Goal: Transaction & Acquisition: Purchase product/service

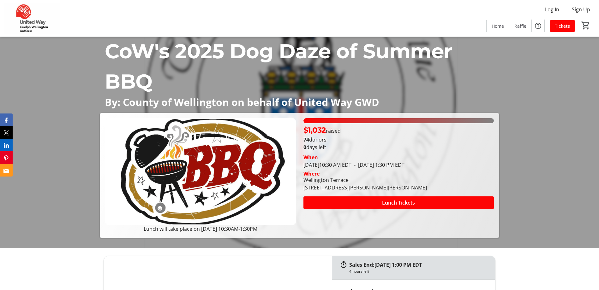
scroll to position [95, 0]
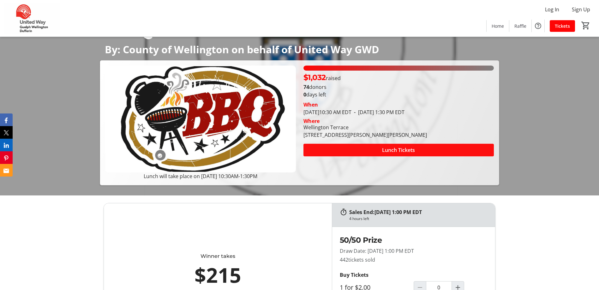
click at [348, 151] on span at bounding box center [398, 150] width 190 height 15
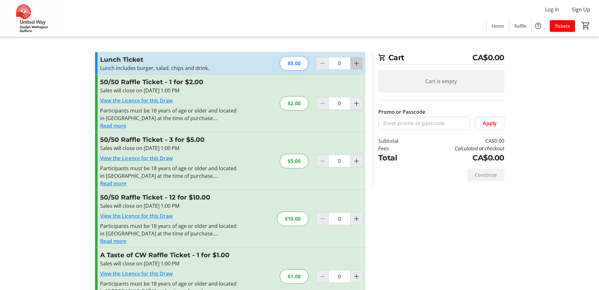
click at [358, 64] on mat-icon "Increment by one" at bounding box center [357, 64] width 8 height 8
type input "1"
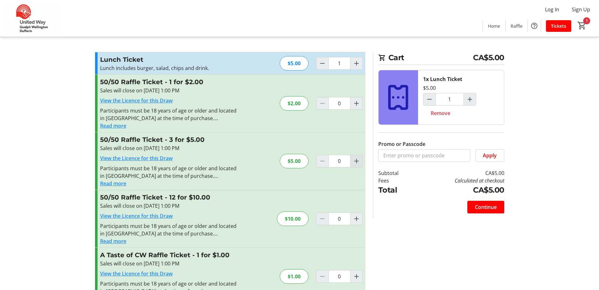
click at [355, 163] on mat-icon "Increment by one" at bounding box center [357, 162] width 8 height 8
type input "1"
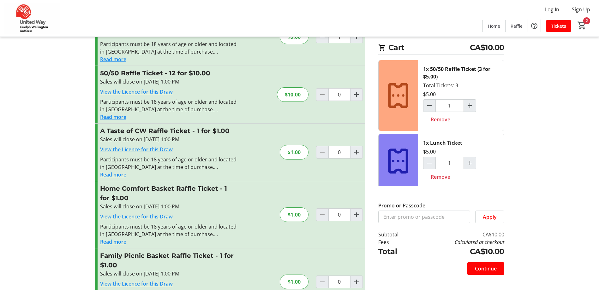
scroll to position [126, 0]
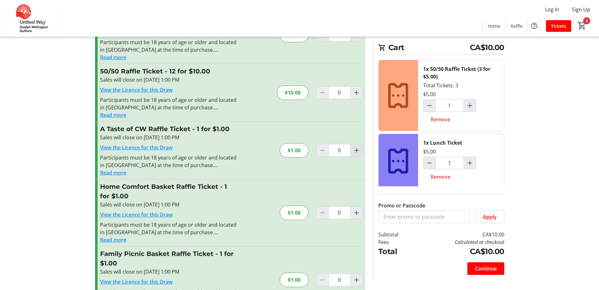
click at [355, 152] on mat-icon "Increment by one" at bounding box center [357, 151] width 8 height 8
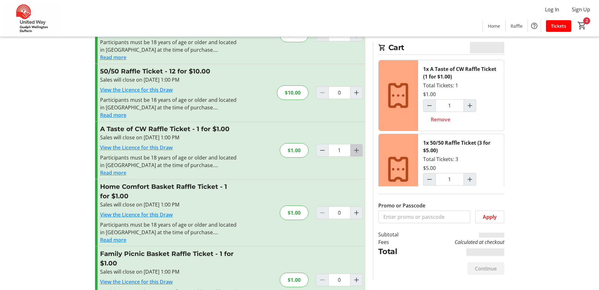
click at [355, 152] on mat-icon "Increment by one" at bounding box center [357, 151] width 8 height 8
type input "4"
type input "3"
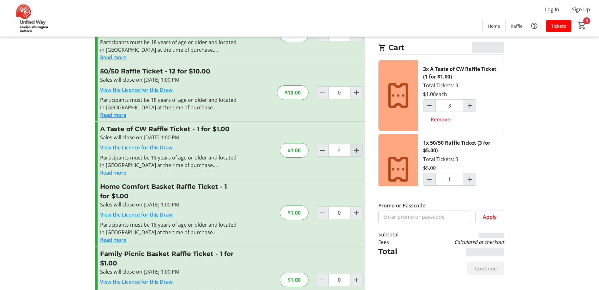
click at [355, 152] on mat-icon "Increment by one" at bounding box center [357, 151] width 8 height 8
type input "5"
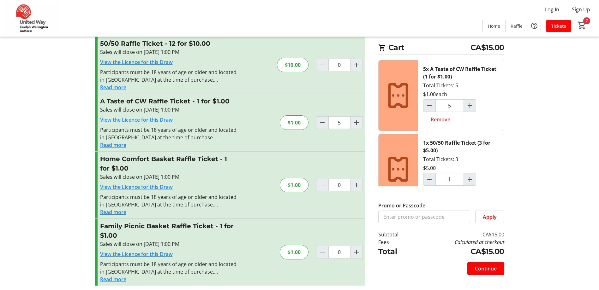
scroll to position [157, 0]
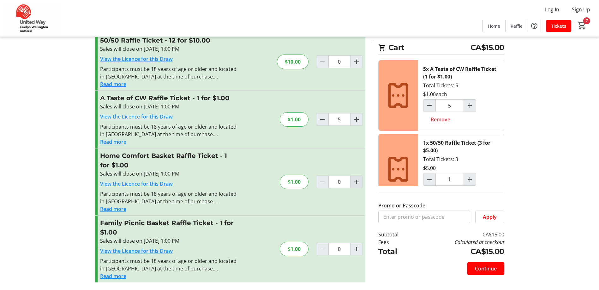
click at [357, 182] on mat-icon "Increment by one" at bounding box center [357, 182] width 8 height 8
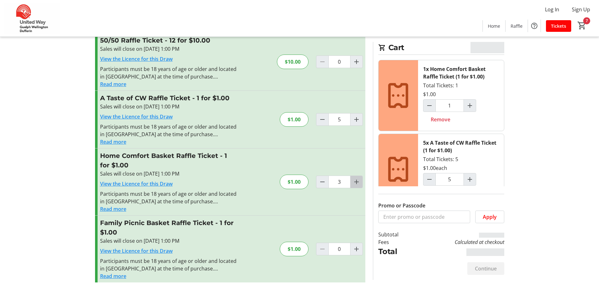
click at [356, 182] on mat-icon "Increment by one" at bounding box center [357, 182] width 8 height 8
type input "5"
click at [489, 267] on span "Continue" at bounding box center [486, 269] width 22 height 8
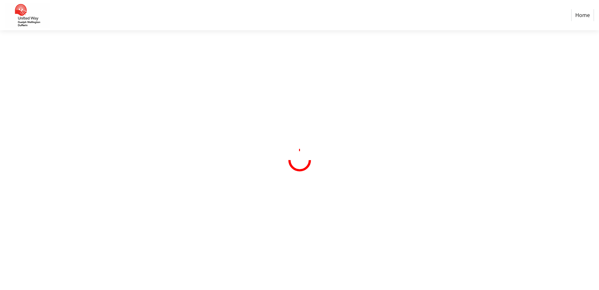
select select "CA"
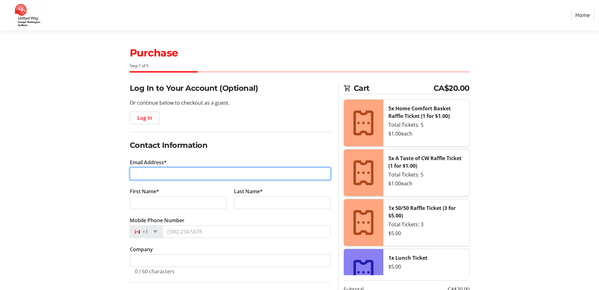
click at [192, 170] on input "Email Address*" at bounding box center [230, 174] width 201 height 13
type input "[EMAIL_ADDRESS][DOMAIN_NAME]"
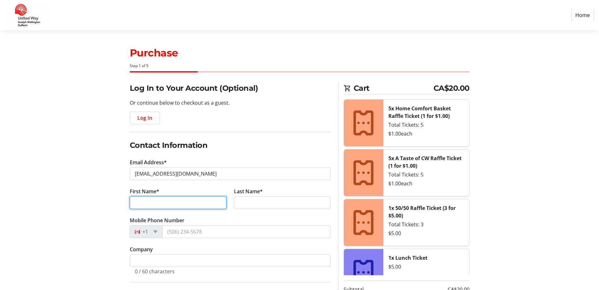
type input "[PERSON_NAME]"
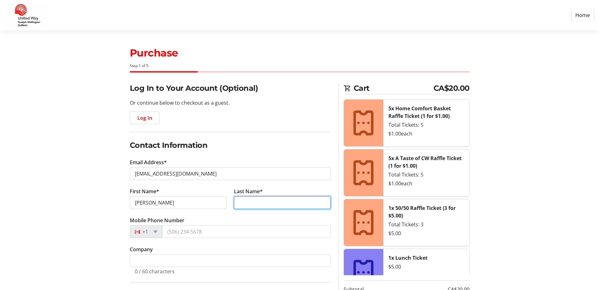
type input "Park"
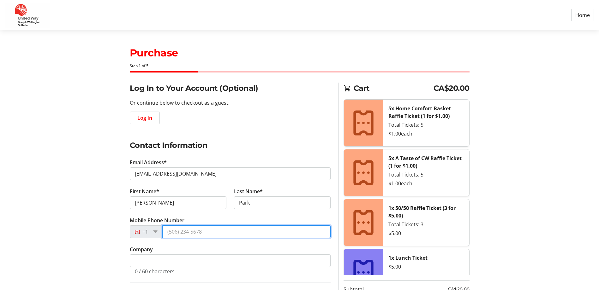
type input "[PHONE_NUMBER]"
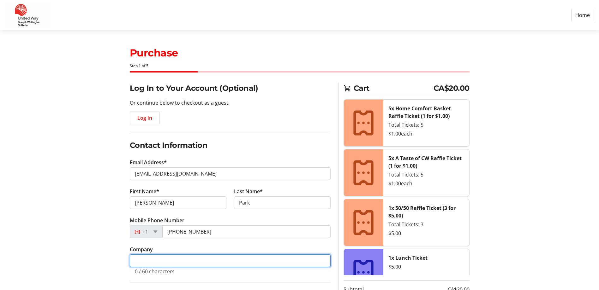
type input "[GEOGRAPHIC_DATA]"
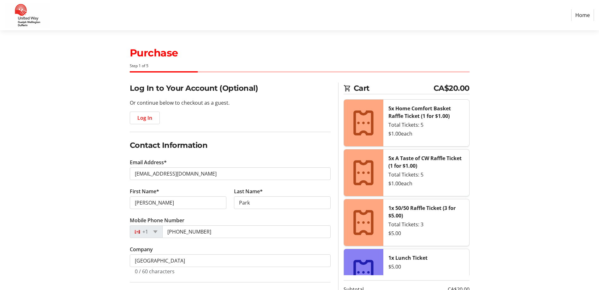
type input "[GEOGRAPHIC_DATA]"
type input "[STREET_ADDRESS][PERSON_NAME]"
type input "Fergus"
select select "ON"
type input "N1M 1N5"
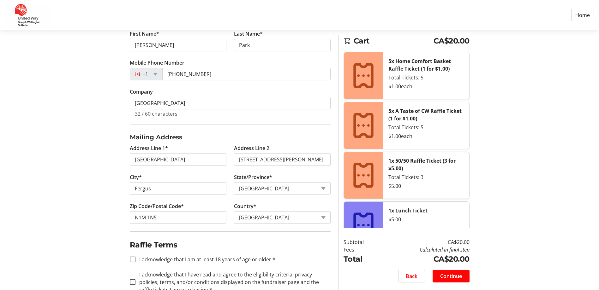
scroll to position [176, 0]
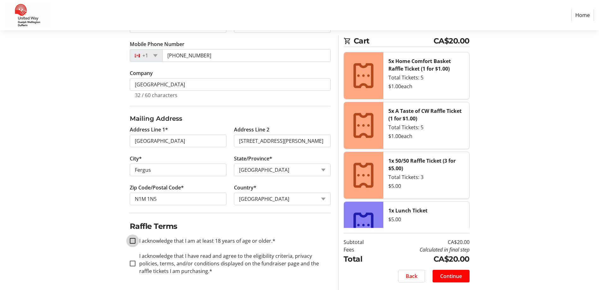
click at [132, 241] on input "I acknowledge that I am at least 18 years of age or older.*" at bounding box center [133, 241] width 6 height 6
checkbox input "true"
click at [132, 264] on input "I acknowledge that I have read and agree to the eligibility criteria, privacy p…" at bounding box center [133, 264] width 6 height 6
checkbox input "true"
click at [451, 276] on span "Continue" at bounding box center [451, 277] width 22 height 8
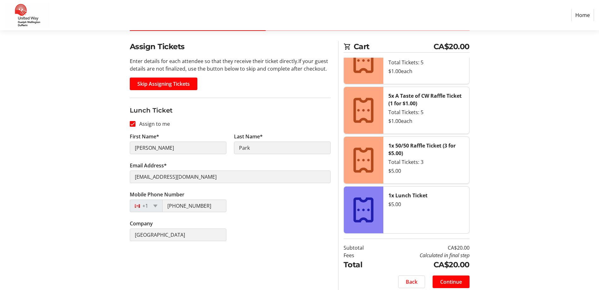
scroll to position [47, 0]
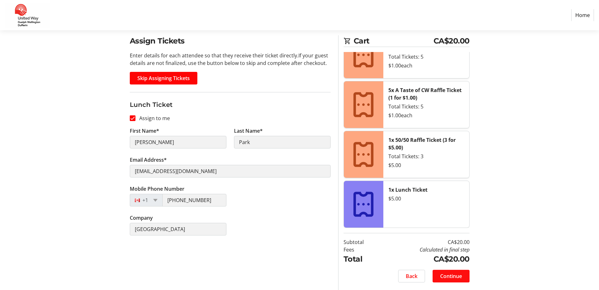
click at [451, 279] on span "Continue" at bounding box center [451, 277] width 22 height 8
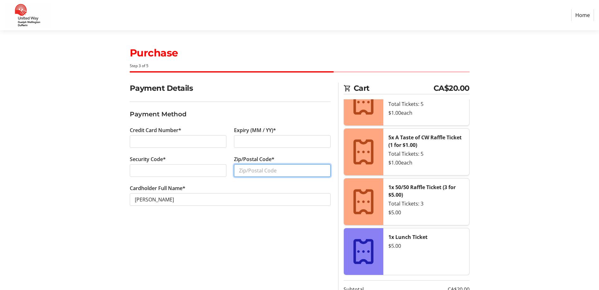
click at [260, 172] on input "Zip/Postal Code*" at bounding box center [282, 170] width 97 height 13
type input "n1m 2s6"
click at [268, 224] on div "Payment Details Payment Method Credit Card Number* Expiry (MM / YY)* Security C…" at bounding box center [230, 210] width 208 height 255
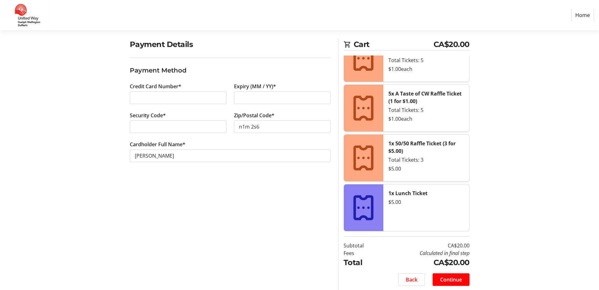
scroll to position [47, 0]
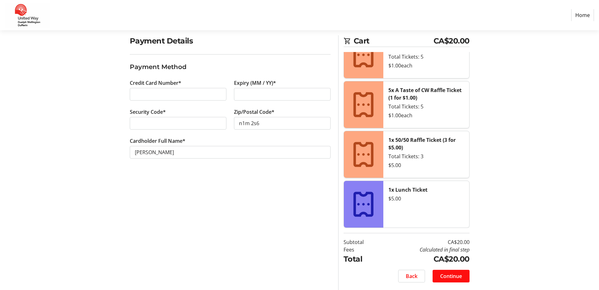
click at [458, 277] on span "Continue" at bounding box center [451, 277] width 22 height 8
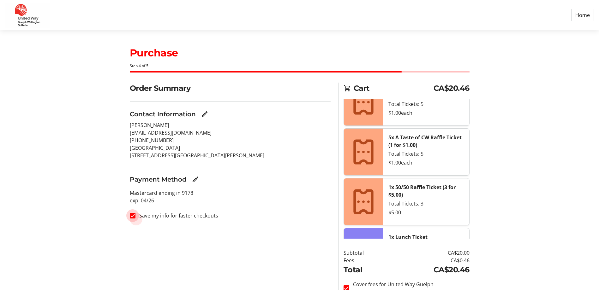
click at [134, 216] on input "Save my info for faster checkouts" at bounding box center [133, 216] width 6 height 6
checkbox input "false"
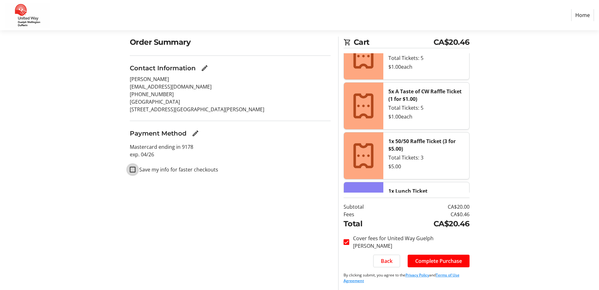
scroll to position [47, 0]
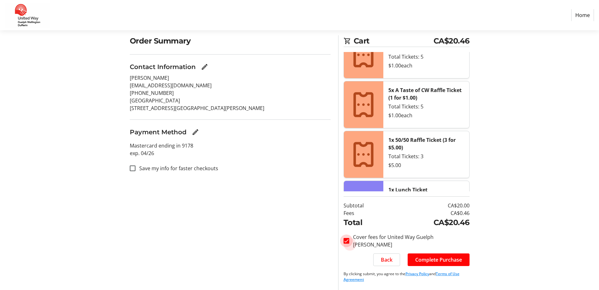
click at [345, 242] on input "Cover fees for United Way Guelph [PERSON_NAME]" at bounding box center [346, 241] width 6 height 6
checkbox input "false"
click at [433, 259] on span "Complete Purchase" at bounding box center [438, 260] width 47 height 8
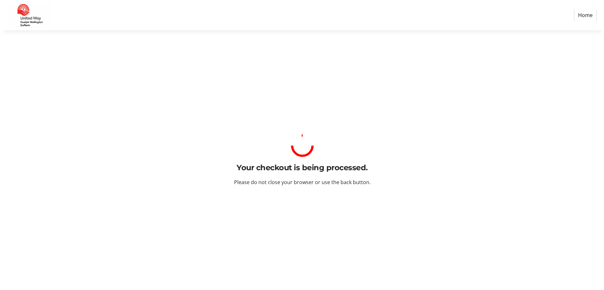
scroll to position [0, 0]
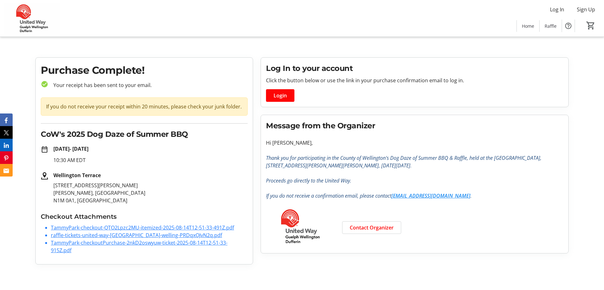
click at [149, 227] on link "TammyPark-checkout-QTO2Lpzc2MU-itemized-2025-08-14T12-51-33-491Z.pdf" at bounding box center [142, 227] width 183 height 7
click at [95, 237] on link "raffle-tickets-united-way-[GEOGRAPHIC_DATA]-welling-PRDqxOJvN2q.pdf" at bounding box center [136, 235] width 171 height 7
click at [93, 243] on link "TammyPark-checkoutPurchase-2nkD2oswyuw-ticket-2025-08-14T12-51-33-915Z.pdf" at bounding box center [139, 247] width 176 height 15
